Goal: Register for event/course

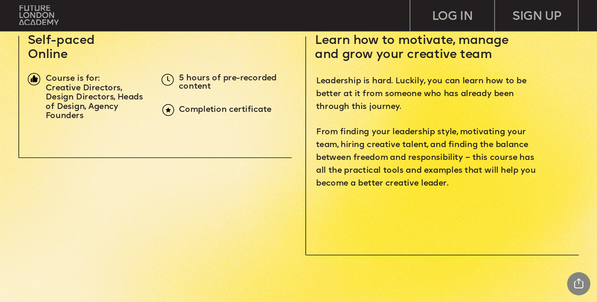
scroll to position [292, 0]
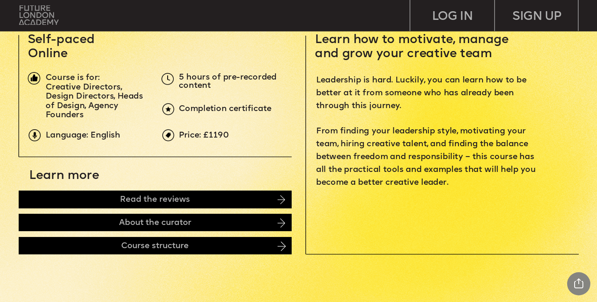
click at [28, 15] on img at bounding box center [38, 15] width 39 height 20
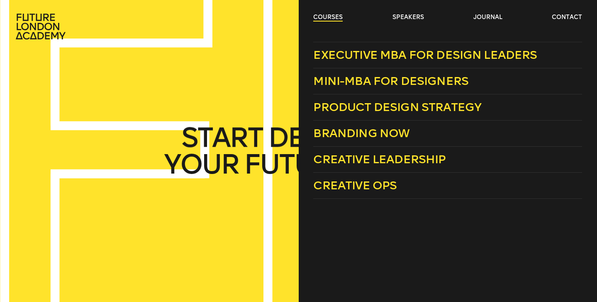
click at [322, 17] on link "courses" at bounding box center [327, 17] width 29 height 8
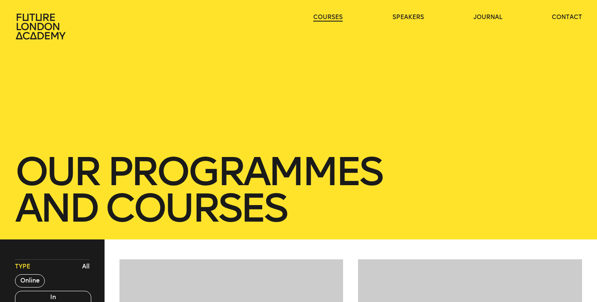
click at [322, 17] on link "courses" at bounding box center [327, 17] width 29 height 8
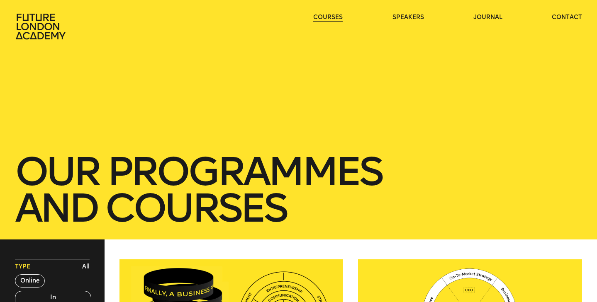
click at [322, 17] on link "courses" at bounding box center [327, 17] width 29 height 8
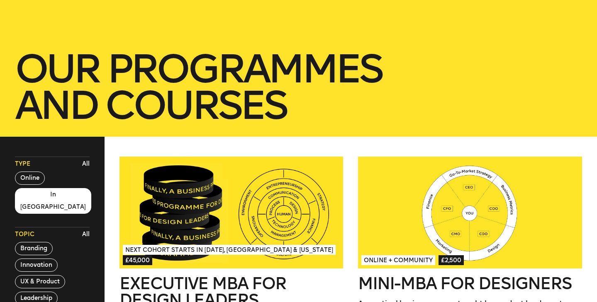
click at [27, 196] on button "In London" at bounding box center [53, 201] width 76 height 26
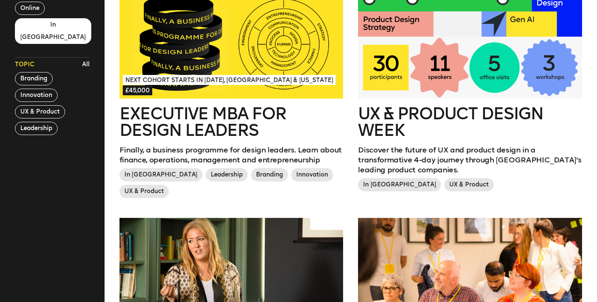
scroll to position [273, 0]
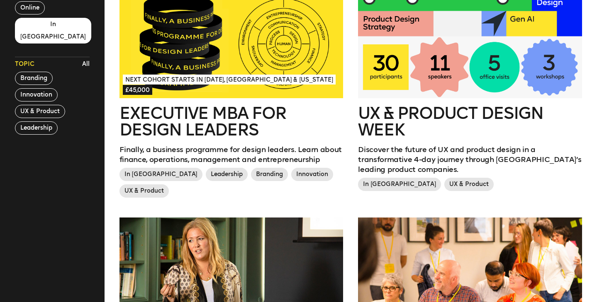
click at [157, 52] on div at bounding box center [231, 42] width 224 height 112
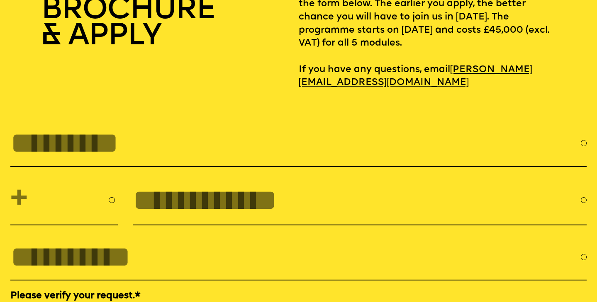
scroll to position [2746, 0]
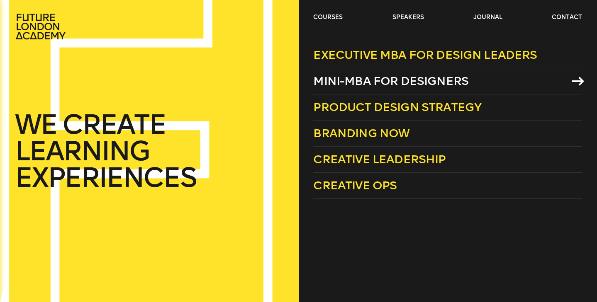
click at [369, 74] on link "Mini-MBA for Designers" at bounding box center [447, 81] width 269 height 26
